Goal: Task Accomplishment & Management: Complete application form

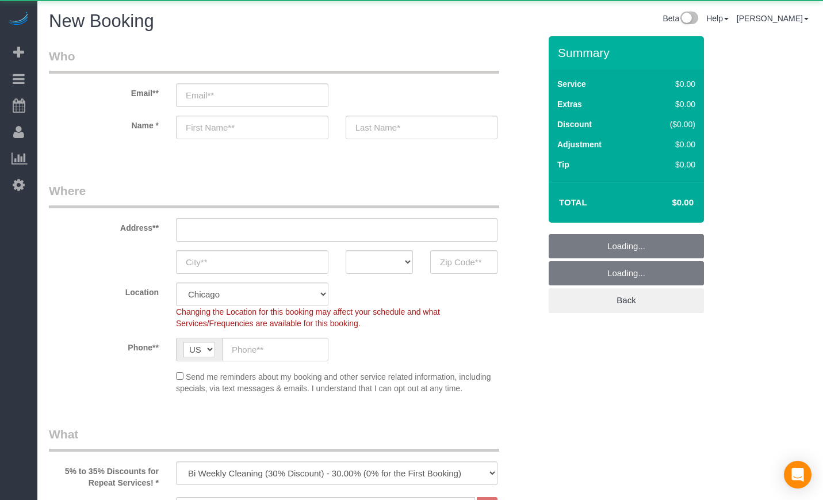
select select "512"
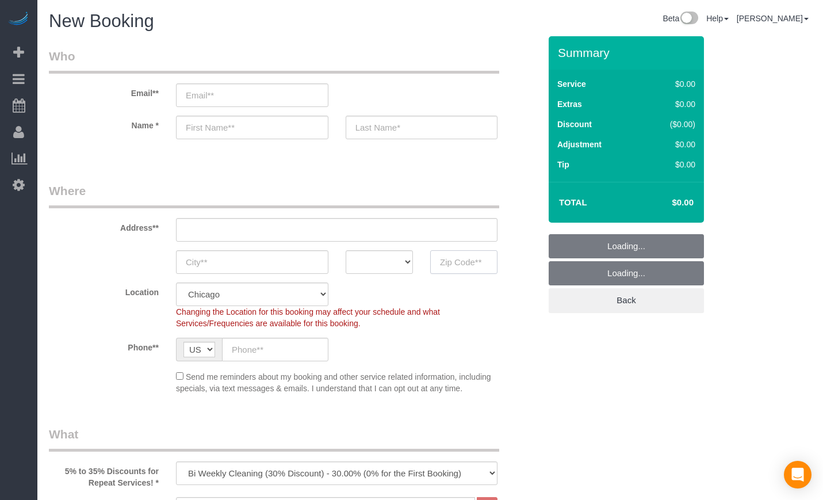
click at [474, 259] on input "text" at bounding box center [463, 262] width 67 height 24
paste input "60607"
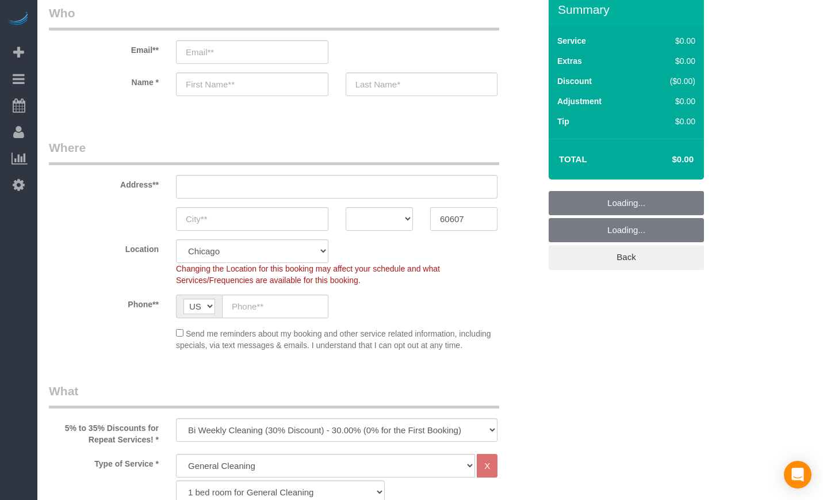
scroll to position [191, 0]
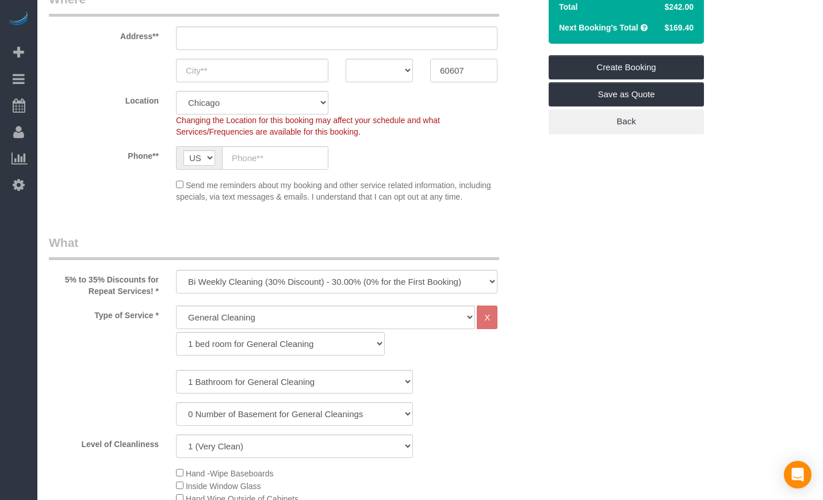
type input "60607"
click at [379, 285] on select "One Time Cleaning Weekly Cleaning (35% Discount) - 35.00% (0% for the First Boo…" at bounding box center [336, 282] width 321 height 24
select select "object:923"
click at [176, 270] on select "One Time Cleaning Weekly Cleaning (35% Discount) - 35.00% (0% for the First Boo…" at bounding box center [336, 282] width 321 height 24
click at [274, 313] on select "General Cleaning Deep Cleaning Move-in / Move-out Cleaning COUNTS Cleaning" at bounding box center [325, 317] width 299 height 24
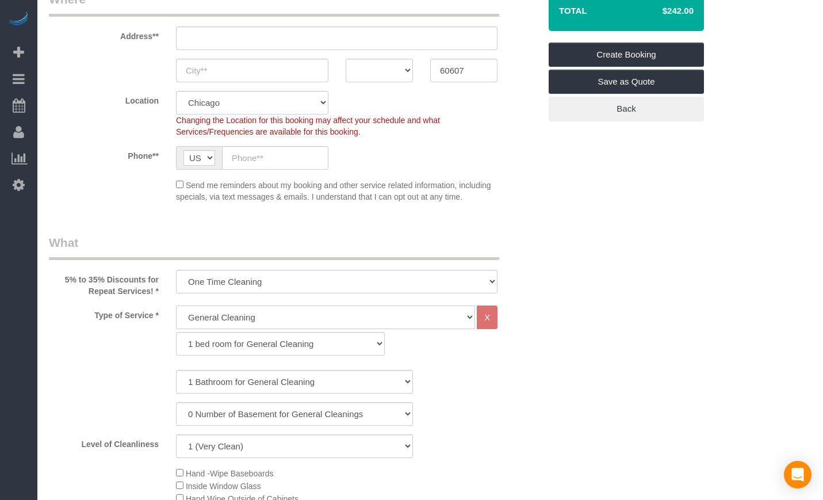
select select "514"
click at [176, 305] on select "General Cleaning Deep Cleaning Move-in / Move-out Cleaning COUNTS Cleaning" at bounding box center [325, 317] width 299 height 24
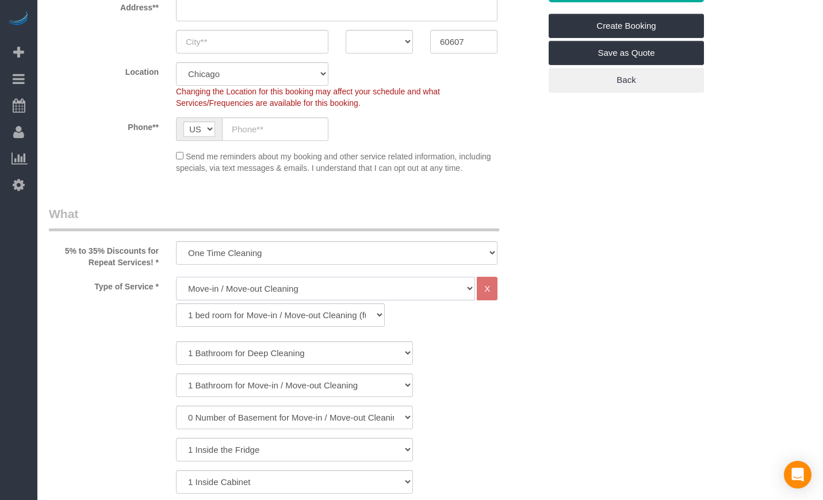
scroll to position [287, 0]
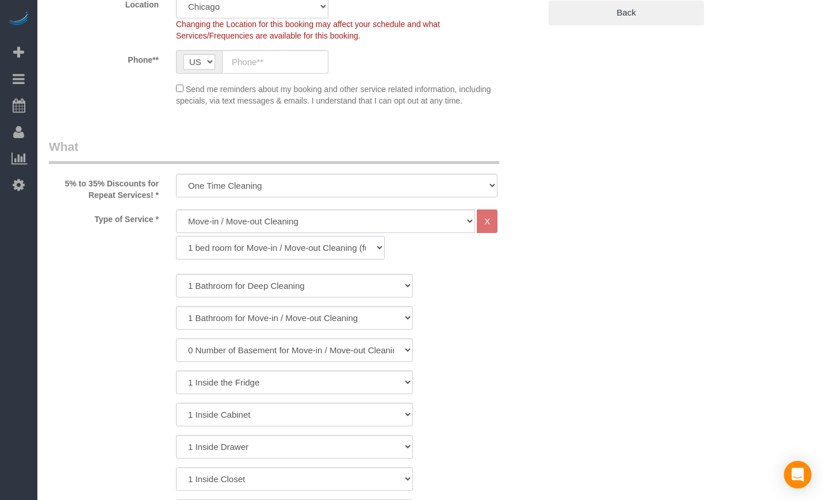
click at [331, 254] on select "1 bed room for Move-in / Move-out Cleaning (full scale) 2 bed room for Move-in …" at bounding box center [280, 248] width 209 height 24
select select "319"
click at [176, 236] on select "1 bed room for Move-in / Move-out Cleaning (full scale) 2 bed room for Move-in …" at bounding box center [280, 248] width 209 height 24
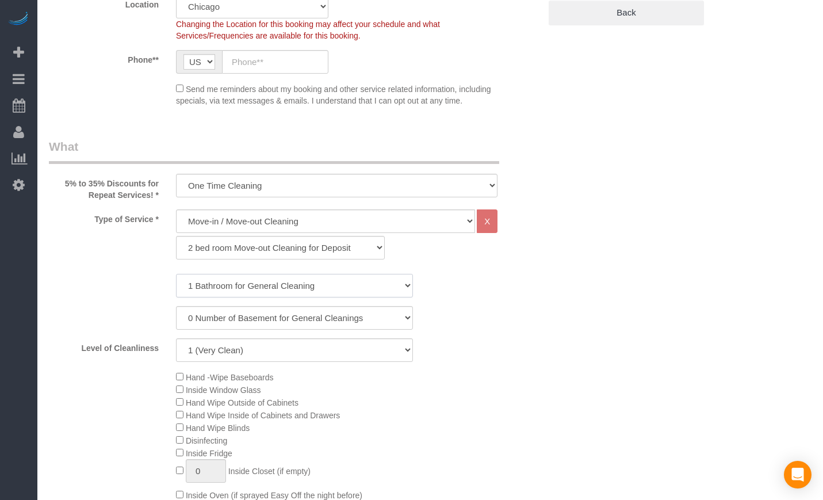
click at [249, 281] on select "1 Bathroom for General Cleaning 2 Bathroom for General Cleanings 3 Bathroom for…" at bounding box center [294, 286] width 237 height 24
select select "2"
click at [176, 274] on select "1 Bathroom for General Cleaning 2 Bathroom for General Cleanings 3 Bathroom for…" at bounding box center [294, 286] width 237 height 24
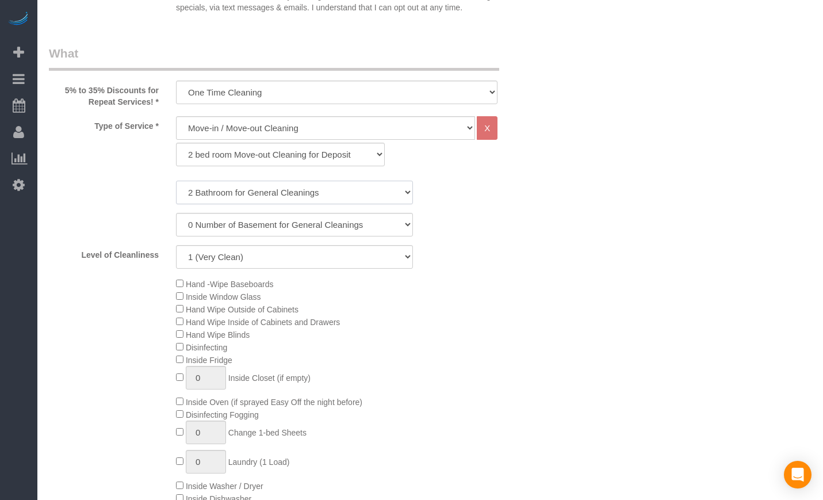
scroll to position [383, 0]
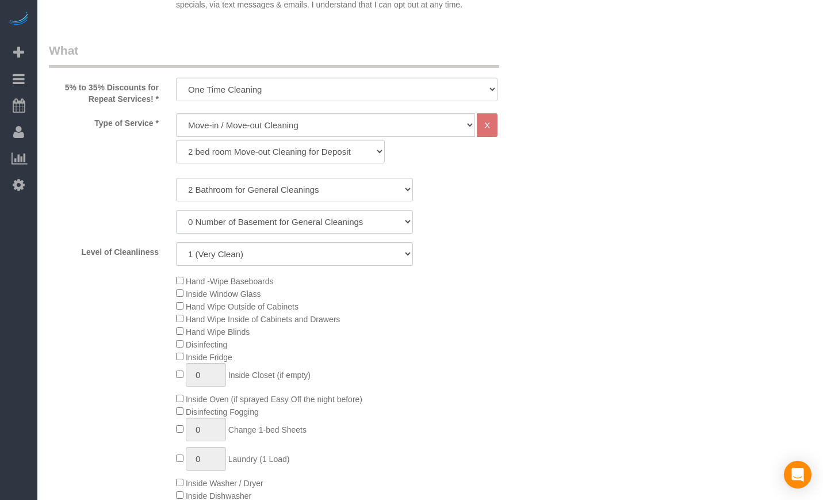
drag, startPoint x: 406, startPoint y: 225, endPoint x: 435, endPoint y: 223, distance: 28.8
click at [406, 225] on select "0 Number of Basement for General Cleanings 1 Number of Basement for General Cle…" at bounding box center [294, 222] width 237 height 24
click at [462, 223] on div "0 Number of Basement for General Cleanings 1 Number of Basement for General Cle…" at bounding box center [294, 222] width 508 height 24
click at [443, 220] on div "0 Number of Basement for General Cleanings 1 Number of Basement for General Cle…" at bounding box center [294, 222] width 508 height 24
click at [382, 250] on select "1 (Very Clean) 2 3 4 5 (Average Condition) 6 7 8 9 10 (Extremely Dirty)" at bounding box center [294, 254] width 237 height 24
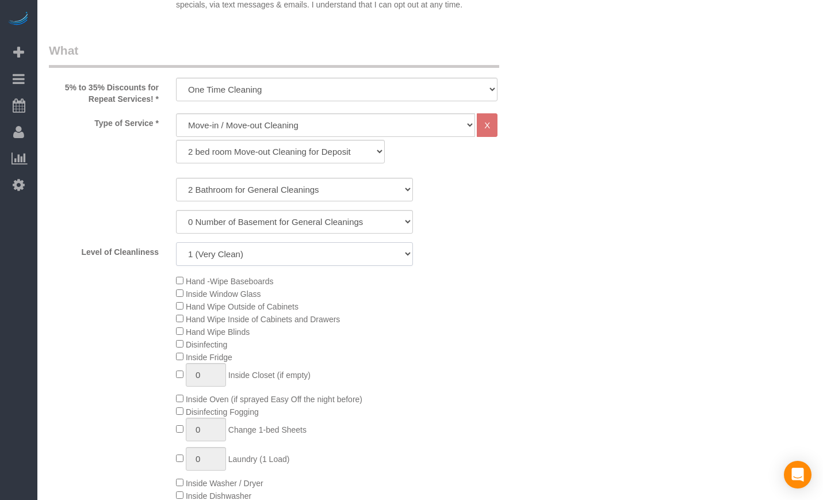
click at [387, 260] on select "1 (Very Clean) 2 3 4 5 (Average Condition) 6 7 8 9 10 (Extremely Dirty)" at bounding box center [294, 254] width 237 height 24
click at [536, 289] on div "Hand -Wipe Baseboards Inside Window Glass Hand Wipe Outside of Cabinets Hand Wi…" at bounding box center [357, 400] width 381 height 252
click at [233, 251] on select "1 (Very Clean) 2 3 4 5 (Average Condition) 6 7 8 9 10 (Extremely Dirty)" at bounding box center [294, 254] width 237 height 24
click at [176, 242] on select "1 (Very Clean) 2 3 4 5 (Average Condition) 6 7 8 9 10 (Extremely Dirty)" at bounding box center [294, 254] width 237 height 24
click at [212, 253] on select "1 (Very Clean) 2 3 4 5 (Average Condition) 6 7 8 9 10 (Extremely Dirty)" at bounding box center [294, 254] width 237 height 24
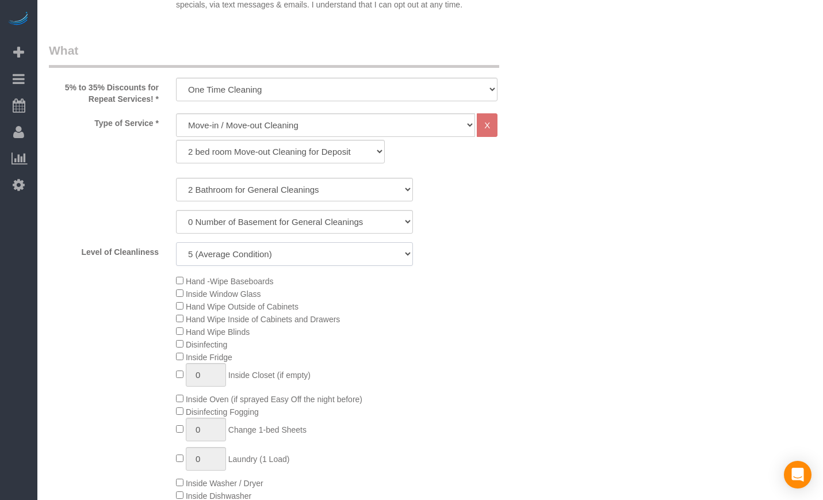
click at [212, 253] on select "1 (Very Clean) 2 3 4 5 (Average Condition) 6 7 8 9 10 (Extremely Dirty)" at bounding box center [294, 254] width 237 height 24
click at [215, 258] on select "1 (Very Clean) 2 3 4 5 (Average Condition) 6 7 8 9 10 (Extremely Dirty)" at bounding box center [294, 254] width 237 height 24
click at [176, 242] on select "1 (Very Clean) 2 3 4 5 (Average Condition) 6 7 8 9 10 (Extremely Dirty)" at bounding box center [294, 254] width 237 height 24
click at [224, 256] on select "1 (Very Clean) 2 3 4 5 (Average Condition) 6 7 8 9 10 (Extremely Dirty)" at bounding box center [294, 254] width 237 height 24
click at [176, 242] on select "1 (Very Clean) 2 3 4 5 (Average Condition) 6 7 8 9 10 (Extremely Dirty)" at bounding box center [294, 254] width 237 height 24
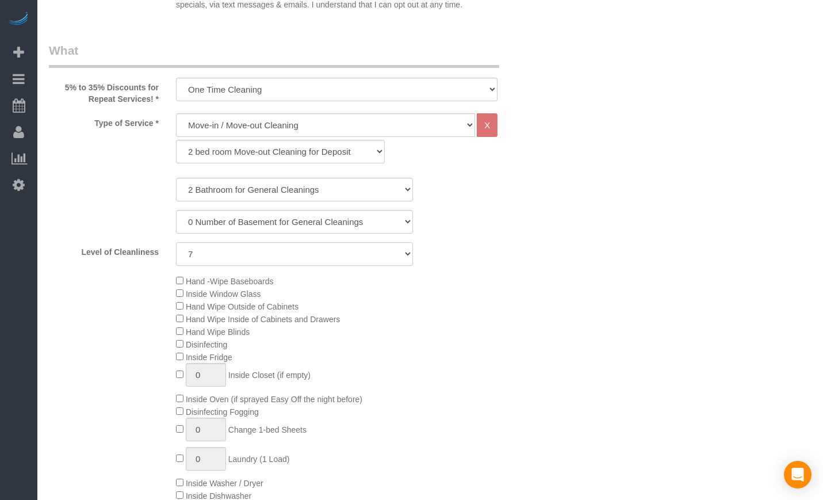
click at [363, 260] on select "1 (Very Clean) 2 3 4 5 (Average Condition) 6 7 8 9 10 (Extremely Dirty)" at bounding box center [294, 254] width 237 height 24
click at [176, 242] on select "1 (Very Clean) 2 3 4 5 (Average Condition) 6 7 8 9 10 (Extremely Dirty)" at bounding box center [294, 254] width 237 height 24
click at [315, 260] on select "1 (Very Clean) 2 3 4 5 (Average Condition) 6 7 8 9 10 (Extremely Dirty)" at bounding box center [294, 254] width 237 height 24
click at [393, 256] on select "1 (Very Clean) 2 3 4 5 (Average Condition) 6 7 8 9 10 (Extremely Dirty)" at bounding box center [294, 254] width 237 height 24
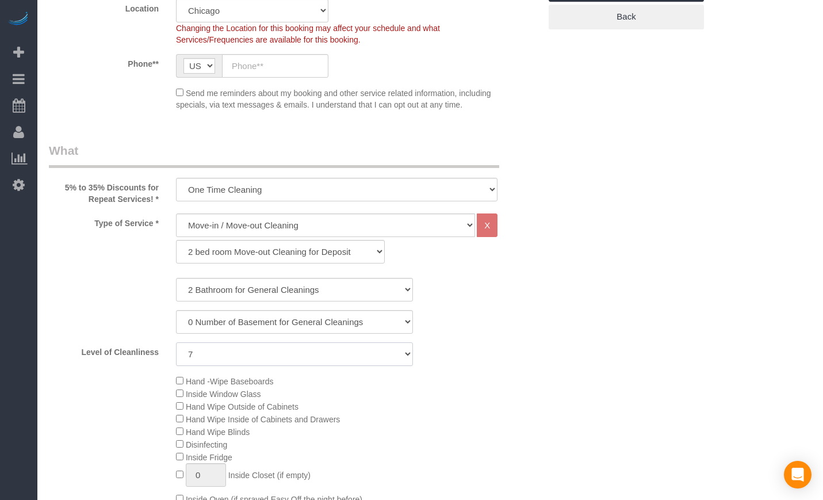
scroll to position [287, 0]
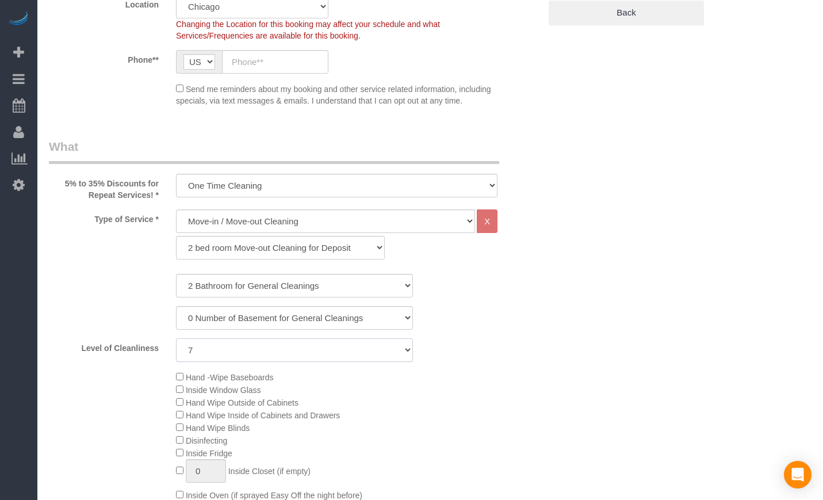
click at [327, 359] on select "1 (Very Clean) 2 3 4 5 (Average Condition) 6 7 8 9 10 (Extremely Dirty)" at bounding box center [294, 350] width 237 height 24
click at [300, 350] on select "1 (Very Clean) 2 3 4 5 (Average Condition) 6 7 8 9 10 (Extremely Dirty)" at bounding box center [294, 350] width 237 height 24
click at [296, 355] on select "1 (Very Clean) 2 3 4 5 (Average Condition) 6 7 8 9 10 (Extremely Dirty)" at bounding box center [294, 350] width 237 height 24
click at [259, 343] on select "1 (Very Clean) 2 3 4 5 (Average Condition) 6 7 8 9 10 (Extremely Dirty)" at bounding box center [294, 350] width 237 height 24
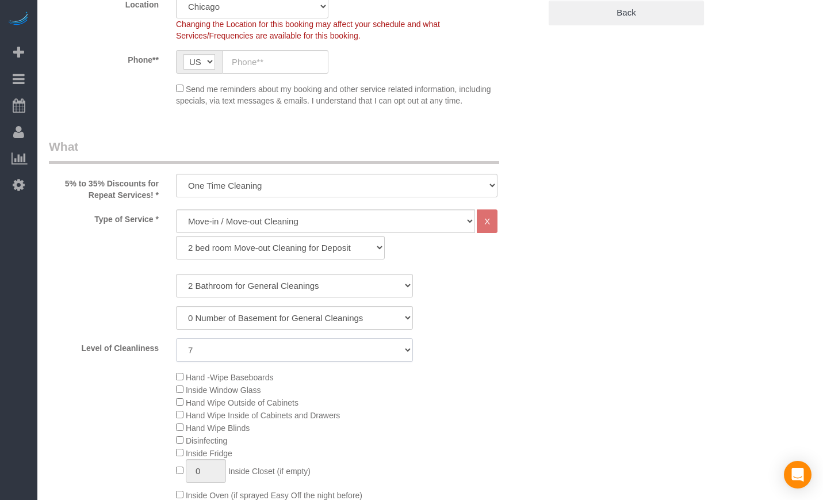
click at [176, 338] on select "1 (Very Clean) 2 3 4 5 (Average Condition) 6 7 8 9 10 (Extremely Dirty)" at bounding box center [294, 350] width 237 height 24
click at [265, 347] on select "1 (Very Clean) 2 3 4 5 (Average Condition) 6 7 8 9 10 (Extremely Dirty)" at bounding box center [294, 350] width 237 height 24
click at [341, 355] on select "1 (Very Clean) 2 3 4 5 (Average Condition) 6 7 8 9 10 (Extremely Dirty)" at bounding box center [294, 350] width 237 height 24
click at [498, 347] on div "Level of Cleanliness 1 (Very Clean) 2 3 4 5 (Average Condition) 6 7 8 9 10 (Ext…" at bounding box center [294, 350] width 508 height 24
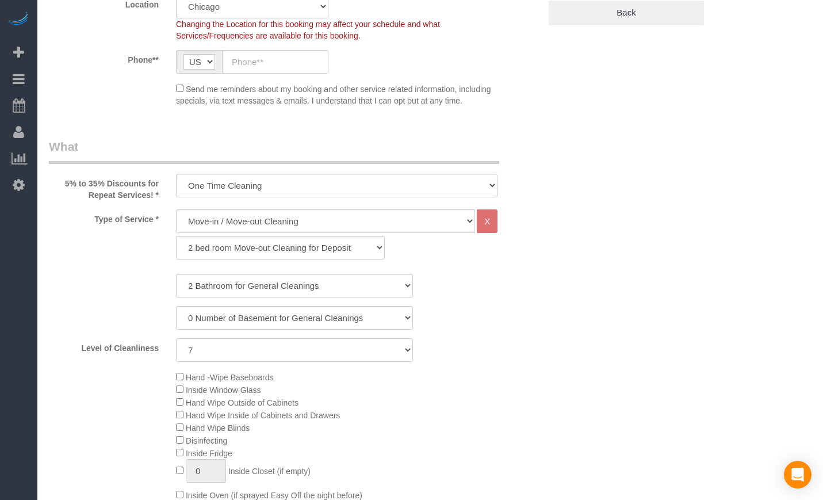
click at [359, 351] on select "1 (Very Clean) 2 3 4 5 (Average Condition) 6 7 8 9 10 (Extremely Dirty)" at bounding box center [294, 350] width 237 height 24
click at [176, 338] on select "1 (Very Clean) 2 3 4 5 (Average Condition) 6 7 8 9 10 (Extremely Dirty)" at bounding box center [294, 350] width 237 height 24
click at [361, 351] on select "1 (Very Clean) 2 3 4 5 (Average Condition) 6 7 8 9 10 (Extremely Dirty)" at bounding box center [294, 350] width 237 height 24
click at [497, 324] on div "0 Number of Basement for General Cleanings 1 Number of Basement for General Cle…" at bounding box center [294, 318] width 508 height 24
click at [234, 353] on select "1 (Very Clean) 2 3 4 5 (Average Condition) 6 7 8 9 10 (Extremely Dirty)" at bounding box center [294, 350] width 237 height 24
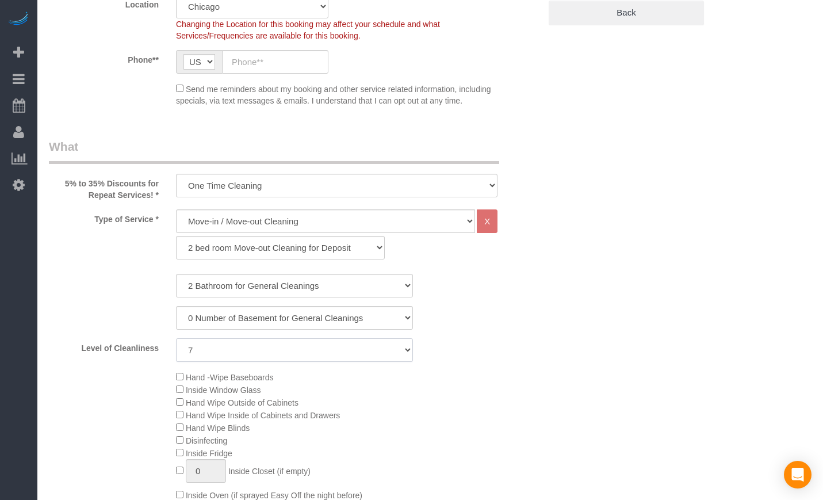
click at [234, 353] on select "1 (Very Clean) 2 3 4 5 (Average Condition) 6 7 8 9 10 (Extremely Dirty)" at bounding box center [294, 350] width 237 height 24
select select "5"
click at [176, 338] on select "1 (Very Clean) 2 3 4 5 (Average Condition) 6 7 8 9 10 (Extremely Dirty)" at bounding box center [294, 350] width 237 height 24
click at [402, 351] on select "1 (Very Clean) 2 3 4 5 (Average Condition) 6 7 8 9 10 (Extremely Dirty)" at bounding box center [294, 350] width 237 height 24
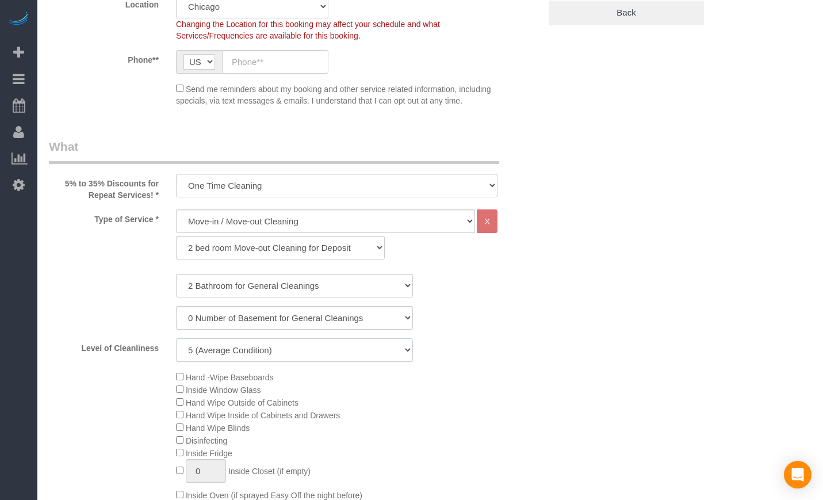
click at [402, 351] on select "1 (Very Clean) 2 3 4 5 (Average Condition) 6 7 8 9 10 (Extremely Dirty)" at bounding box center [294, 350] width 237 height 24
click at [492, 308] on div "0 Number of Basement for General Cleanings 1 Number of Basement for General Cle…" at bounding box center [294, 318] width 508 height 24
click at [405, 345] on select "1 (Very Clean) 2 3 4 5 (Average Condition) 6 7 8 9 10 (Extremely Dirty)" at bounding box center [294, 350] width 237 height 24
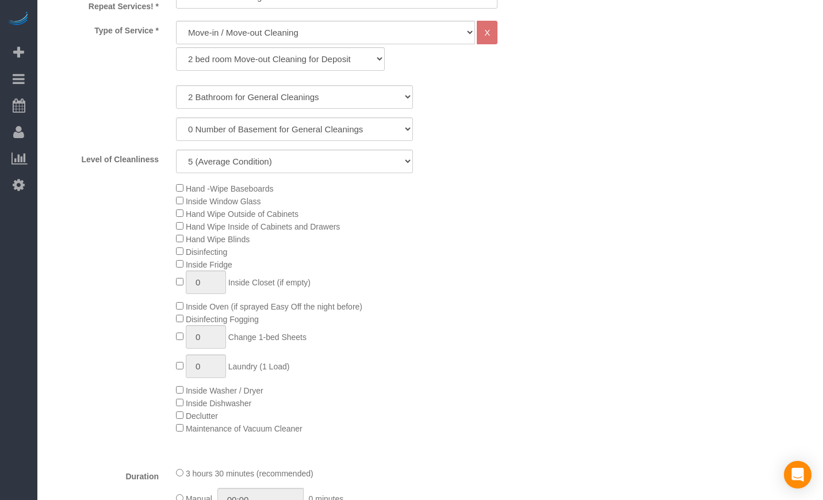
scroll to position [479, 0]
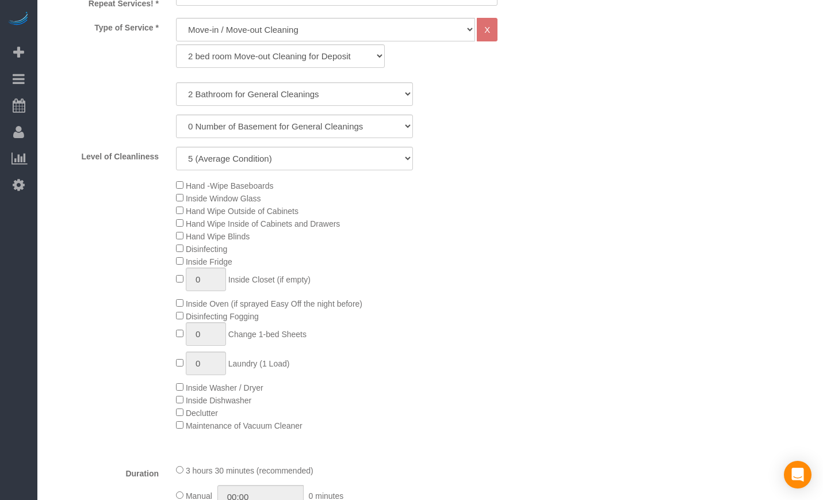
click at [174, 256] on div "Hand -Wipe Baseboards Inside Window Glass Hand Wipe Outside of Cabinets Hand Wi…" at bounding box center [357, 305] width 381 height 252
click at [153, 266] on div "Hand -Wipe Baseboards Inside Window Glass Hand Wipe Outside of Cabinets Hand Wi…" at bounding box center [294, 305] width 508 height 252
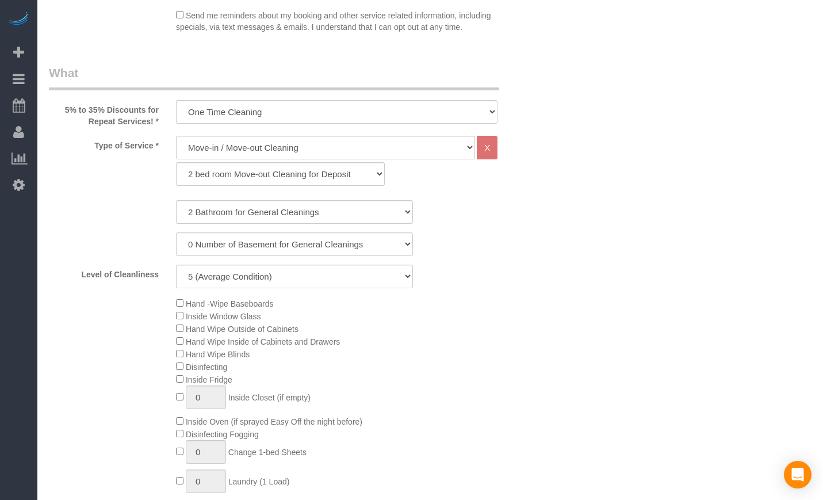
scroll to position [357, 0]
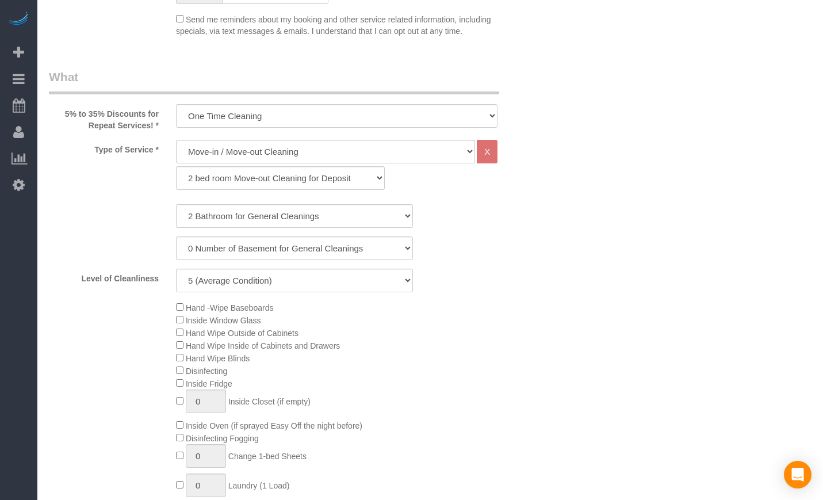
click at [161, 189] on div "Type of Service * General Cleaning Deep Cleaning Move-in / Move-out Cleaning CO…" at bounding box center [294, 168] width 508 height 56
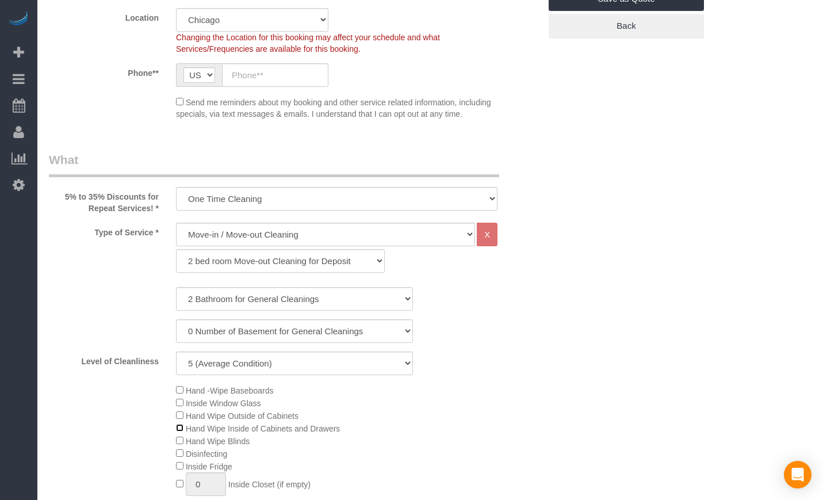
scroll to position [287, 0]
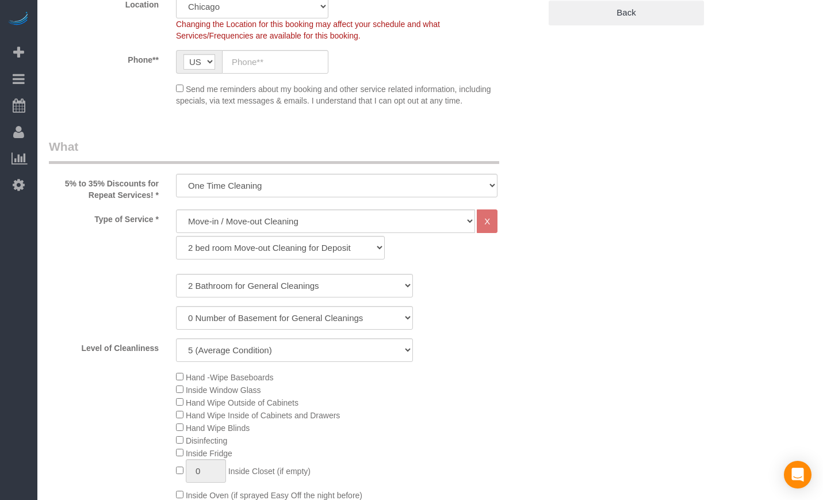
click at [175, 400] on div "Hand -Wipe Baseboards Inside Window Glass Hand Wipe Outside of Cabinets Hand Wi…" at bounding box center [357, 496] width 381 height 252
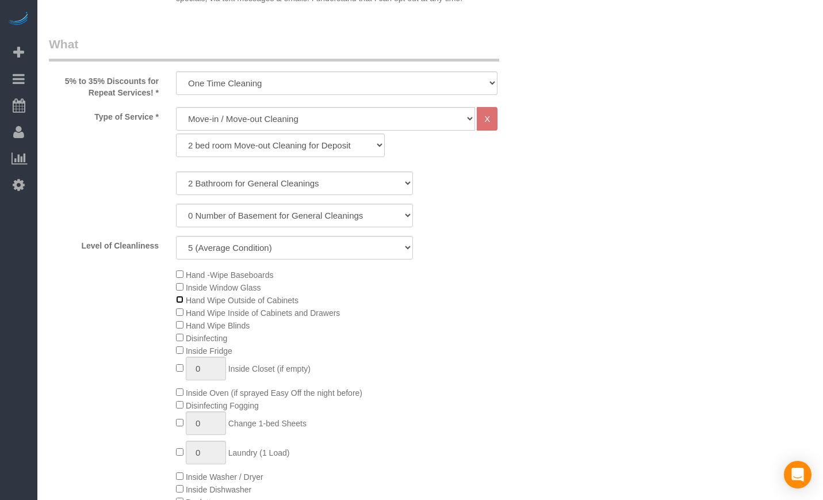
scroll to position [383, 0]
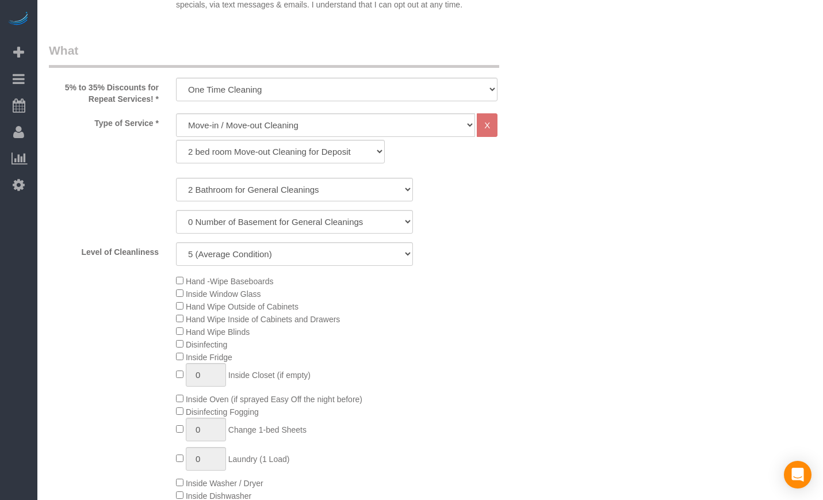
drag, startPoint x: 190, startPoint y: 303, endPoint x: 355, endPoint y: 317, distance: 165.1
click at [355, 317] on div "Hand -Wipe Baseboards Inside Window Glass Hand Wipe Outside of Cabinets Hand Wi…" at bounding box center [357, 400] width 381 height 252
drag, startPoint x: 244, startPoint y: 357, endPoint x: 190, endPoint y: 357, distance: 54.0
click at [190, 357] on div "Hand -Wipe Baseboards Inside Window Glass Hand Wipe Outside of Cabinets Hand Wi…" at bounding box center [357, 400] width 381 height 252
drag, startPoint x: 360, startPoint y: 314, endPoint x: 188, endPoint y: 309, distance: 172.6
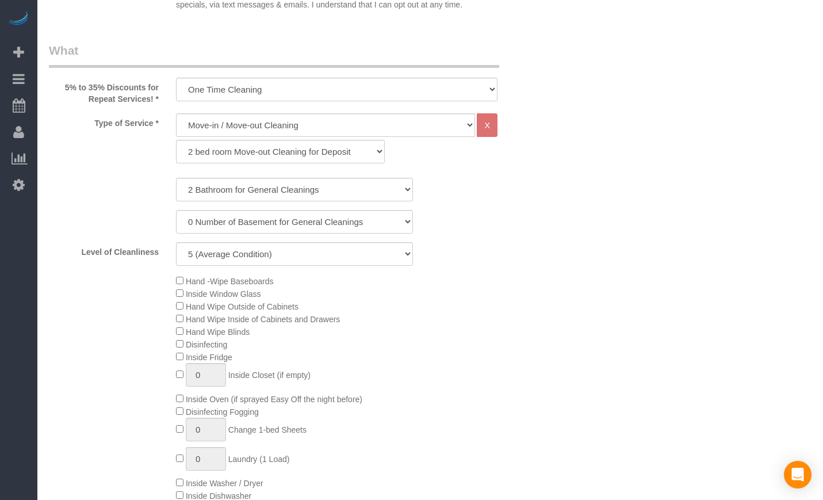
click at [188, 309] on div "Hand -Wipe Baseboards Inside Window Glass Hand Wipe Outside of Cabinets Hand Wi…" at bounding box center [357, 400] width 381 height 252
click at [384, 351] on div "Hand -Wipe Baseboards Inside Window Glass Hand Wipe Outside of Cabinets Hand Wi…" at bounding box center [357, 400] width 381 height 252
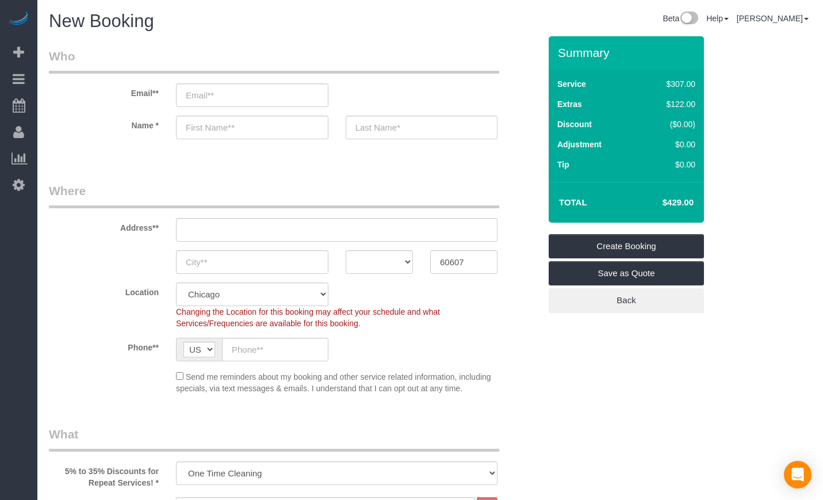
click at [542, 389] on div "Send me reminders about my booking and other service related information, inclu…" at bounding box center [294, 382] width 508 height 24
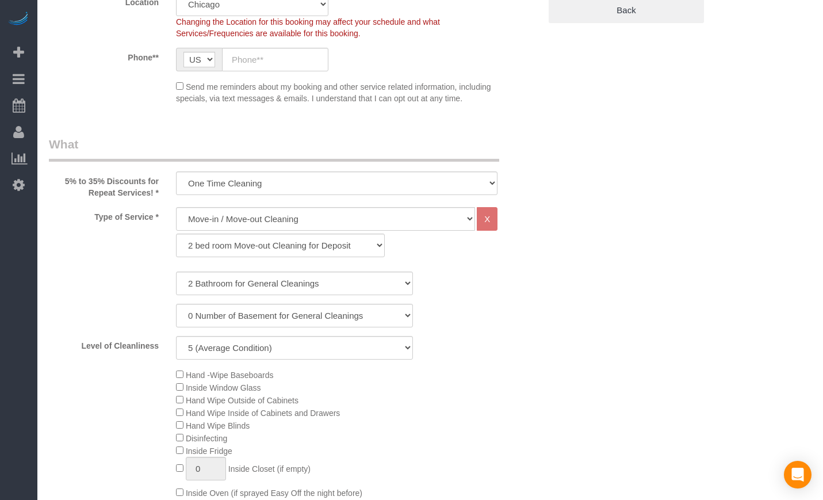
scroll to position [96, 0]
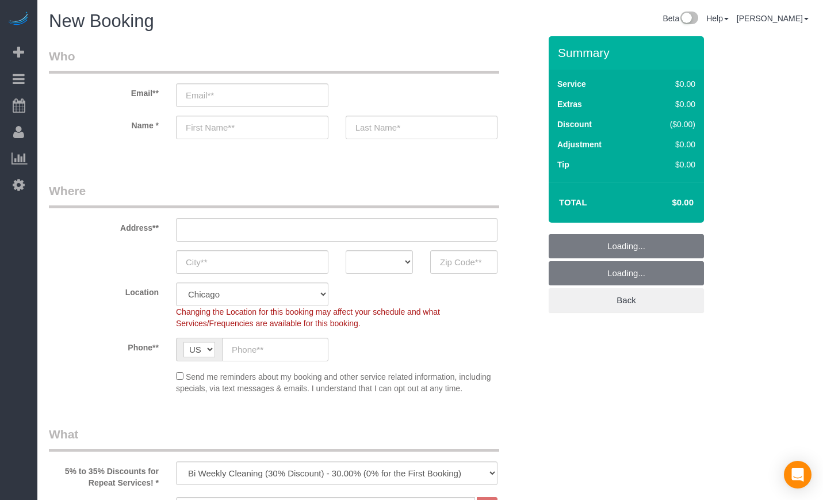
select select "512"
